Goal: Task Accomplishment & Management: Manage account settings

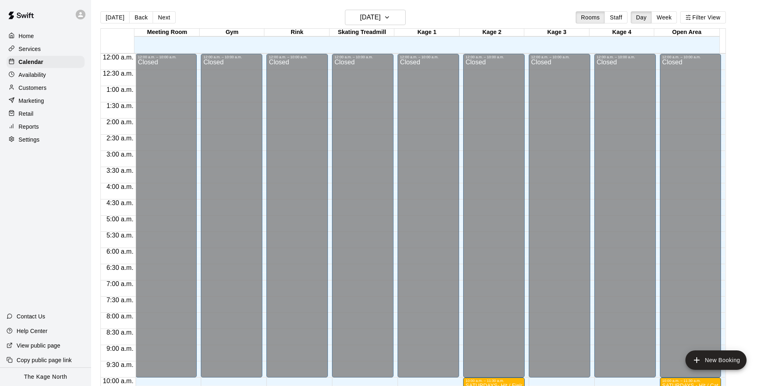
scroll to position [396, 0]
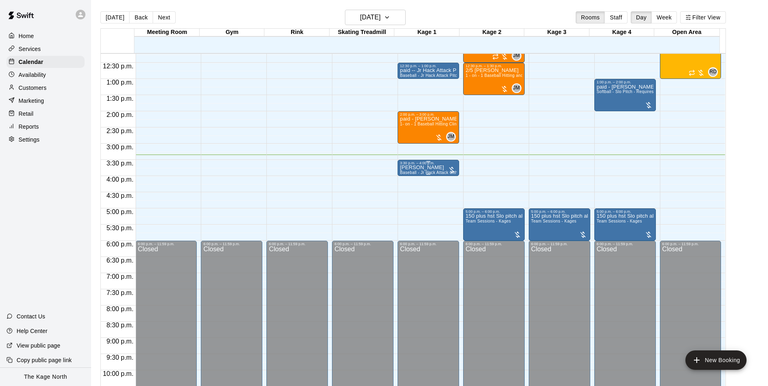
click at [427, 168] on p "[PERSON_NAME]" at bounding box center [428, 168] width 57 height 0
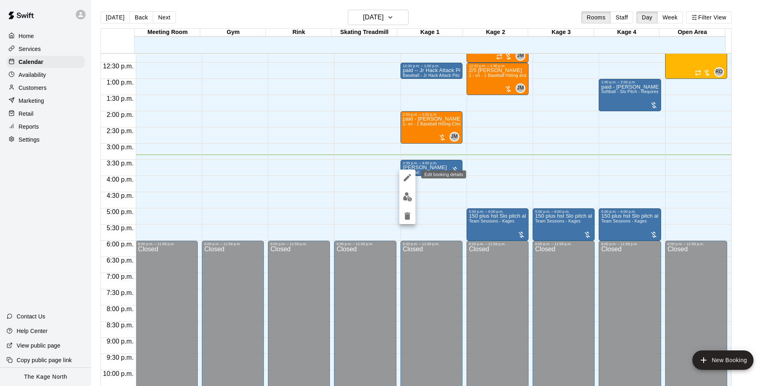
click at [410, 179] on icon "edit" at bounding box center [407, 178] width 10 height 10
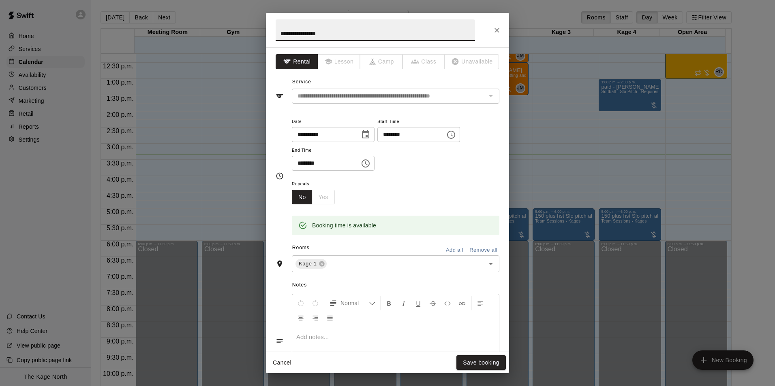
click at [282, 31] on input "**********" at bounding box center [374, 29] width 199 height 21
type input "**********"
click at [496, 361] on button "Save booking" at bounding box center [480, 363] width 49 height 15
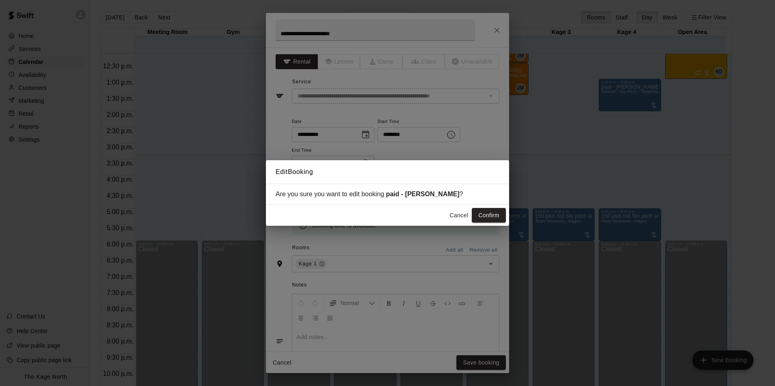
click at [488, 216] on button "Confirm" at bounding box center [489, 215] width 34 height 15
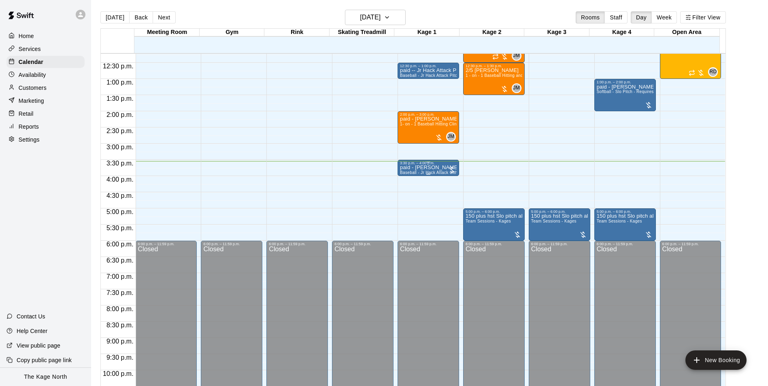
click at [428, 165] on div "3:30 p.m. – 4:00 p.m." at bounding box center [428, 163] width 57 height 4
click at [410, 192] on img "edit" at bounding box center [407, 189] width 9 height 9
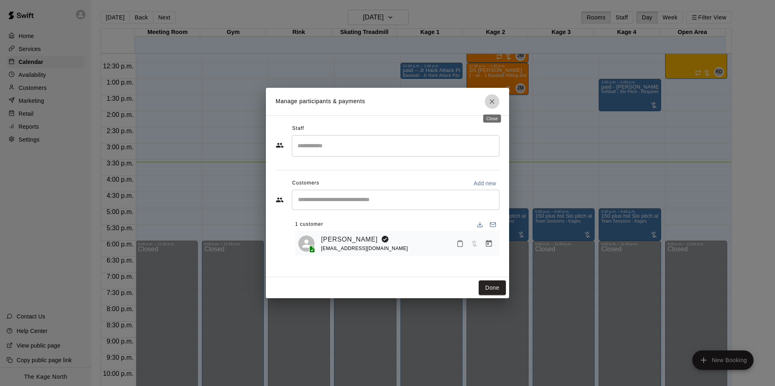
click at [489, 103] on icon "Close" at bounding box center [492, 102] width 8 height 8
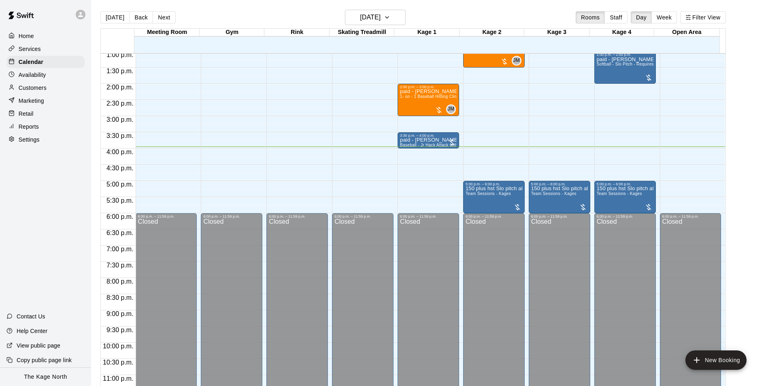
scroll to position [437, 0]
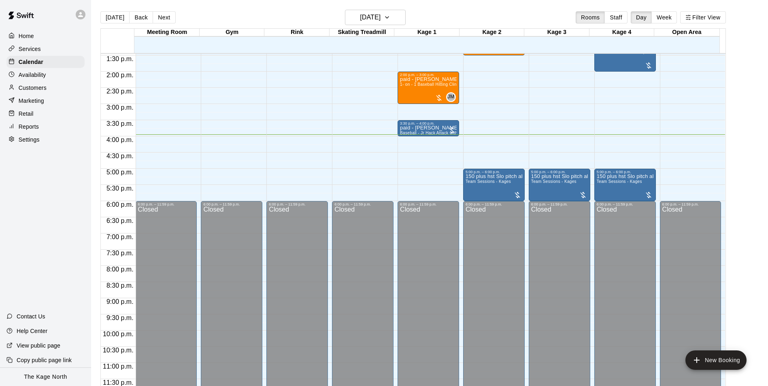
click at [32, 74] on p "Availability" at bounding box center [33, 75] width 28 height 8
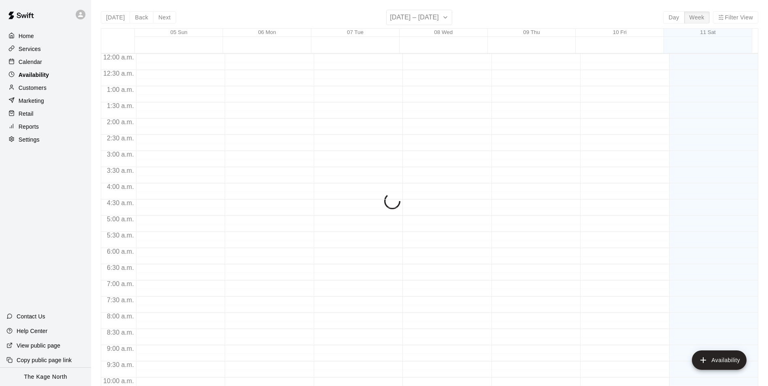
scroll to position [436, 0]
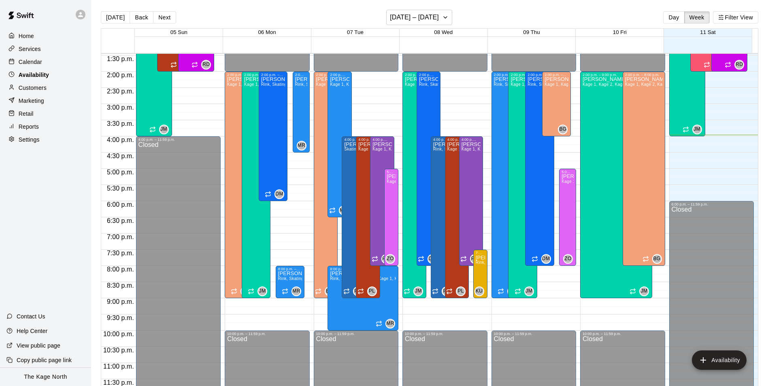
click at [38, 70] on div "Availability" at bounding box center [45, 75] width 78 height 12
click at [55, 67] on div "Calendar" at bounding box center [45, 62] width 78 height 12
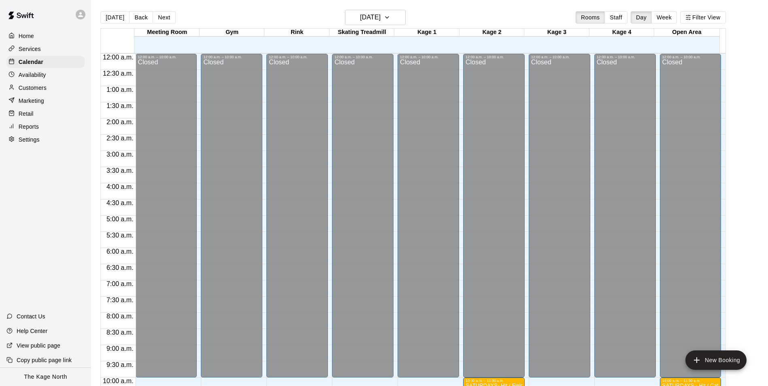
scroll to position [412, 0]
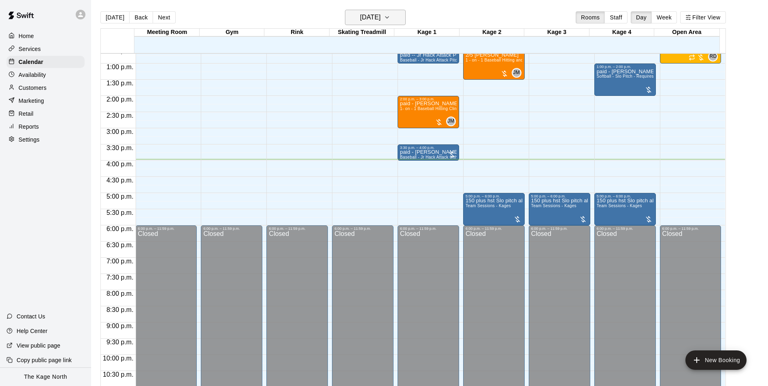
click at [381, 19] on h6 "[DATE]" at bounding box center [370, 17] width 21 height 11
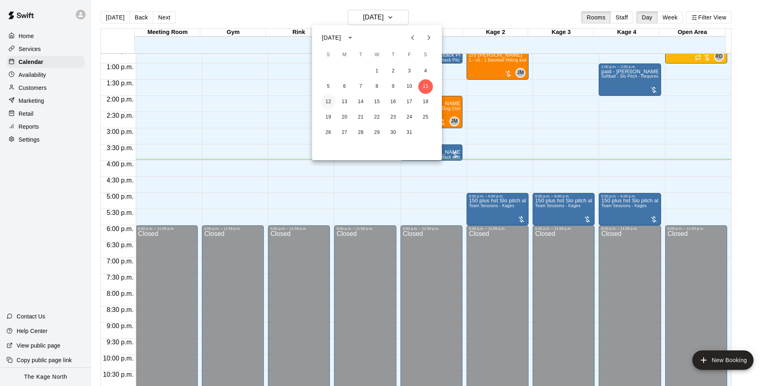
click at [326, 98] on button "12" at bounding box center [328, 102] width 15 height 15
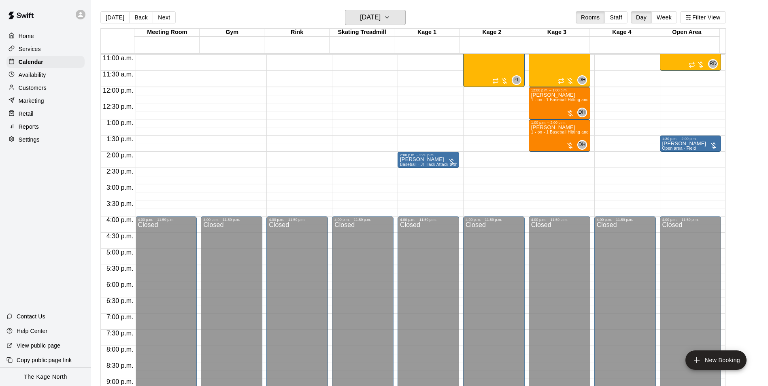
scroll to position [234, 0]
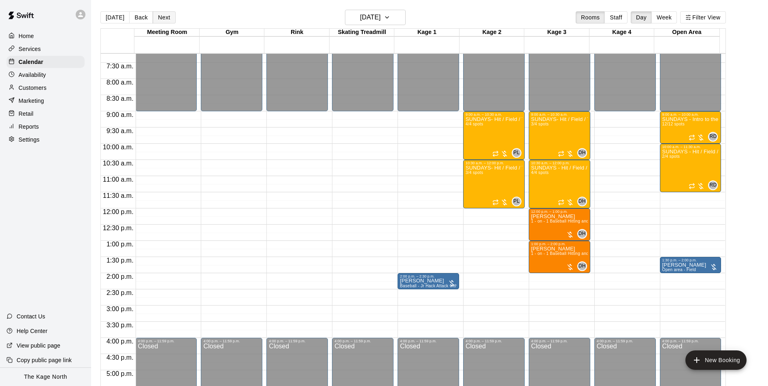
click at [162, 23] on button "Next" at bounding box center [164, 17] width 23 height 12
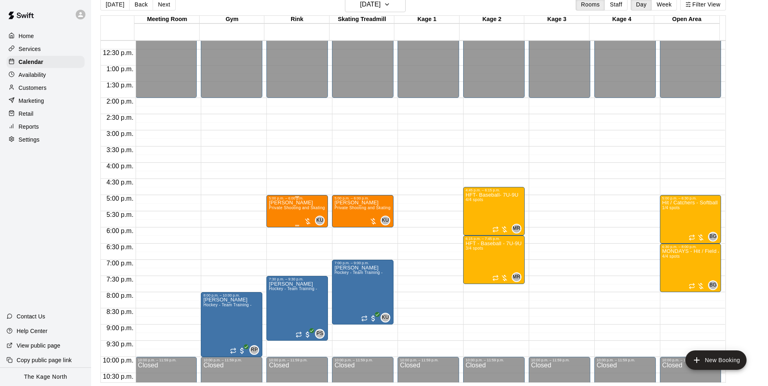
scroll to position [437, 0]
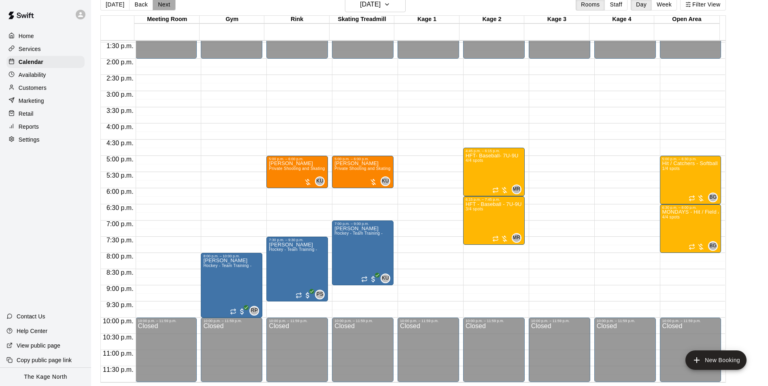
click at [156, 3] on button "Next" at bounding box center [164, 4] width 23 height 12
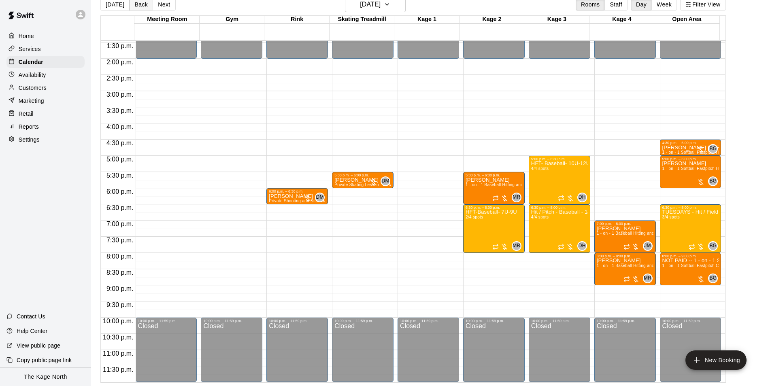
click at [136, 4] on button "Back" at bounding box center [141, 4] width 24 height 12
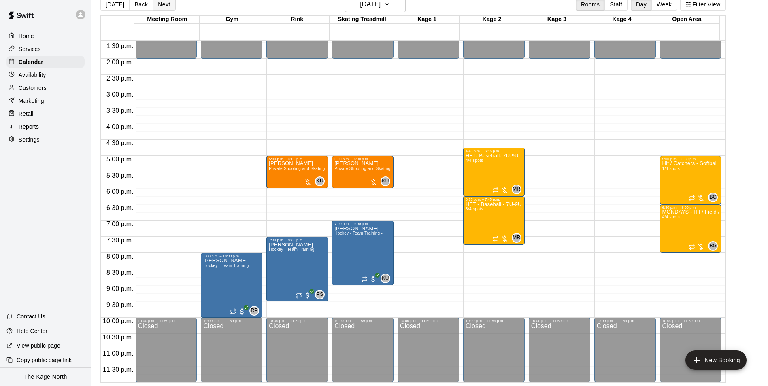
click at [169, 2] on button "Next" at bounding box center [164, 4] width 23 height 12
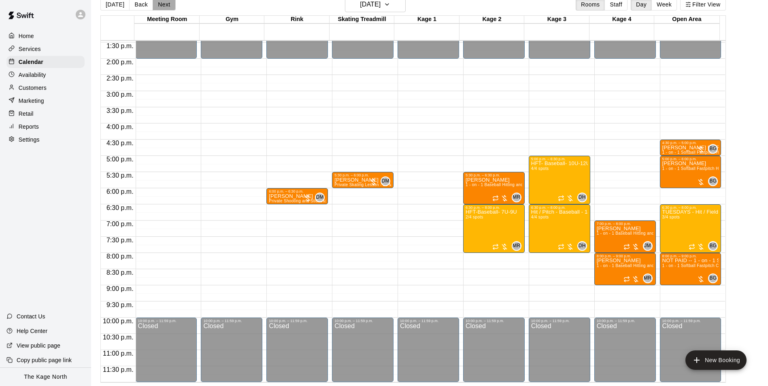
click at [167, 8] on button "Next" at bounding box center [164, 4] width 23 height 12
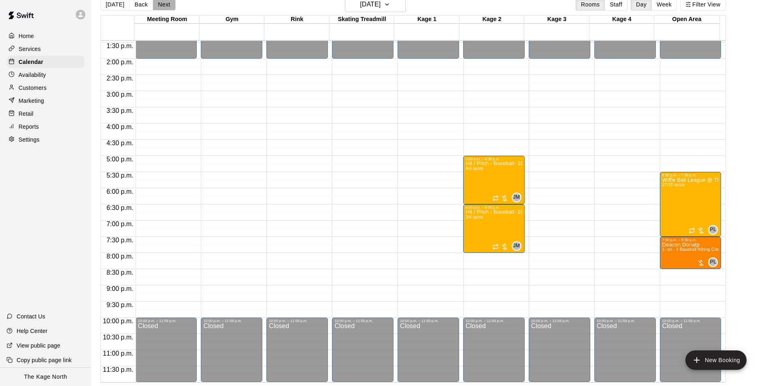
click at [168, 9] on button "Next" at bounding box center [164, 4] width 23 height 12
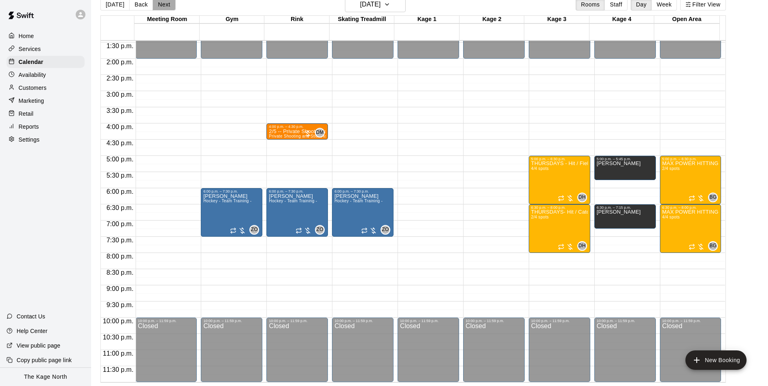
click at [158, 10] on button "Next" at bounding box center [164, 4] width 23 height 12
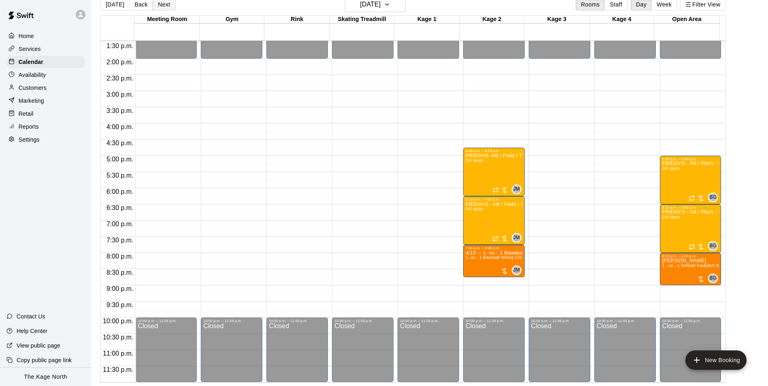
click at [171, 5] on button "Next" at bounding box center [164, 4] width 23 height 12
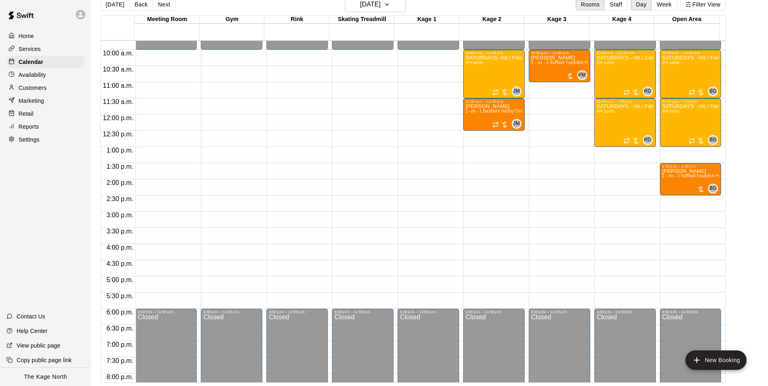
scroll to position [234, 0]
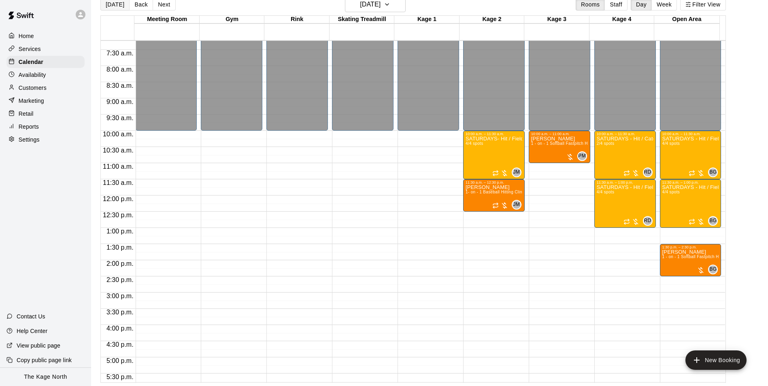
click at [117, 4] on button "[DATE]" at bounding box center [114, 4] width 29 height 12
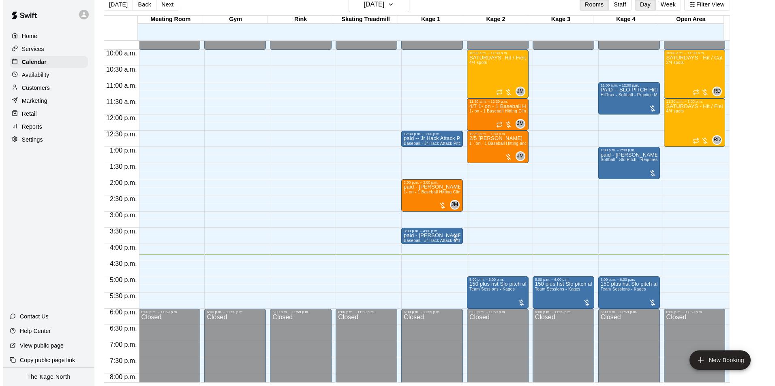
scroll to position [356, 0]
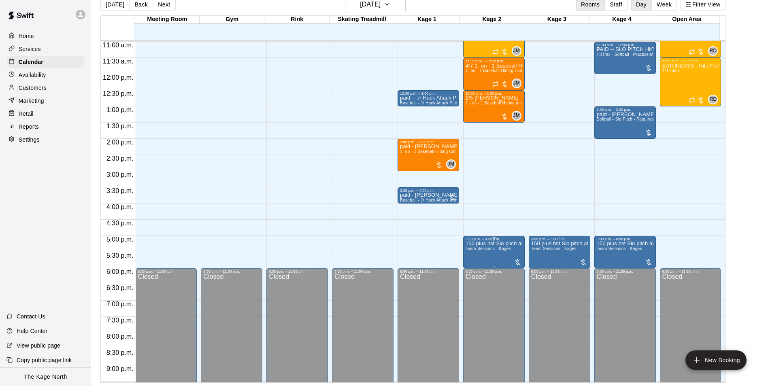
click at [501, 244] on p "150 plus hst Slo pitch all 3 cages" at bounding box center [494, 244] width 57 height 0
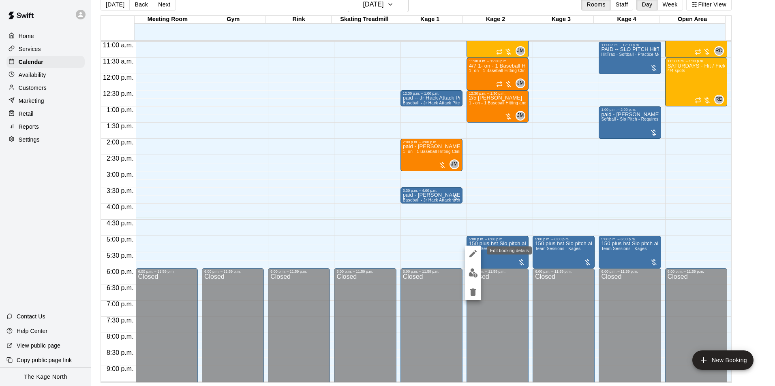
click at [473, 254] on icon "edit" at bounding box center [472, 253] width 7 height 7
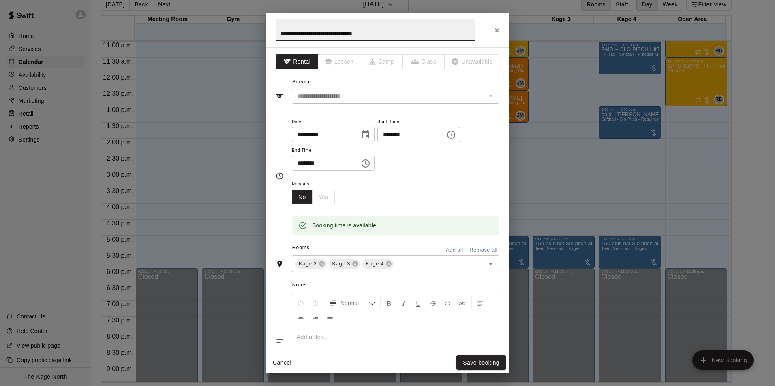
click at [279, 34] on input "**********" at bounding box center [374, 29] width 199 height 21
type input "**********"
click at [482, 357] on button "Save booking" at bounding box center [480, 363] width 49 height 15
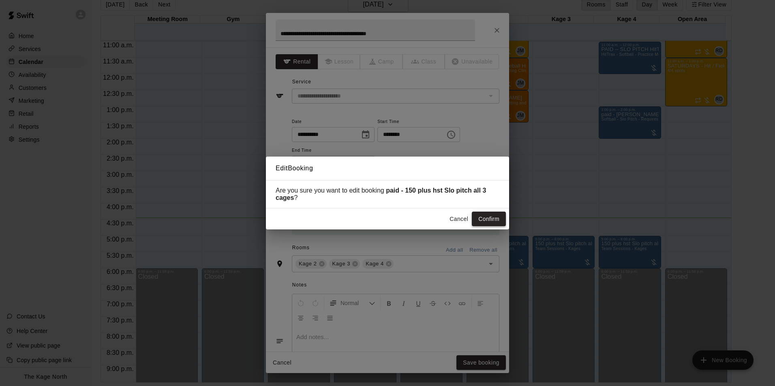
click at [493, 222] on button "Confirm" at bounding box center [489, 219] width 34 height 15
